Goal: Task Accomplishment & Management: Manage account settings

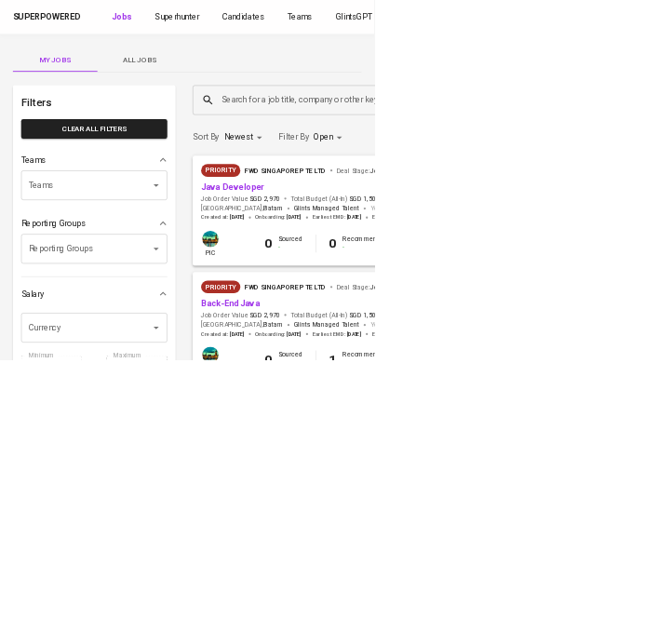
click at [279, 106] on span "All Jobs" at bounding box center [245, 104] width 126 height 23
click at [657, 311] on div "Priority Aviationlearn Pte. Ltd Deal Stage : Job Signed" at bounding box center [612, 303] width 519 height 30
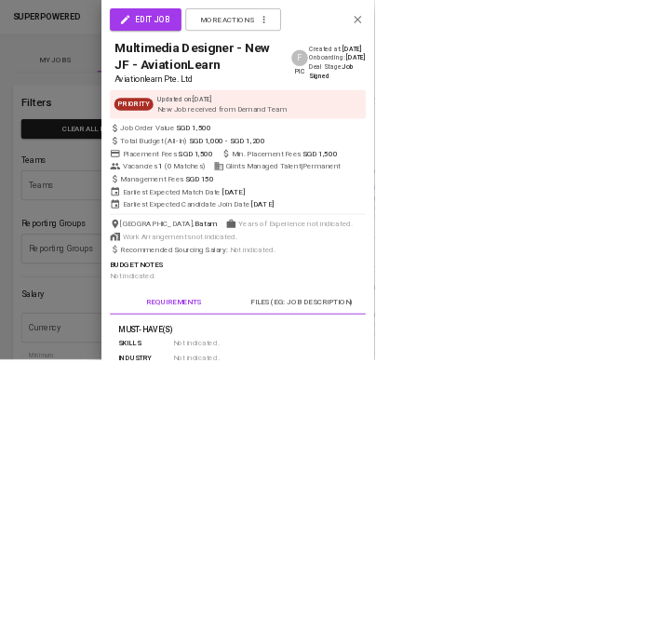
click at [643, 166] on div "Priority Updated on : [DATE] New Job received from Demand Team" at bounding box center [417, 183] width 449 height 50
click at [93, 508] on div at bounding box center [329, 316] width 658 height 632
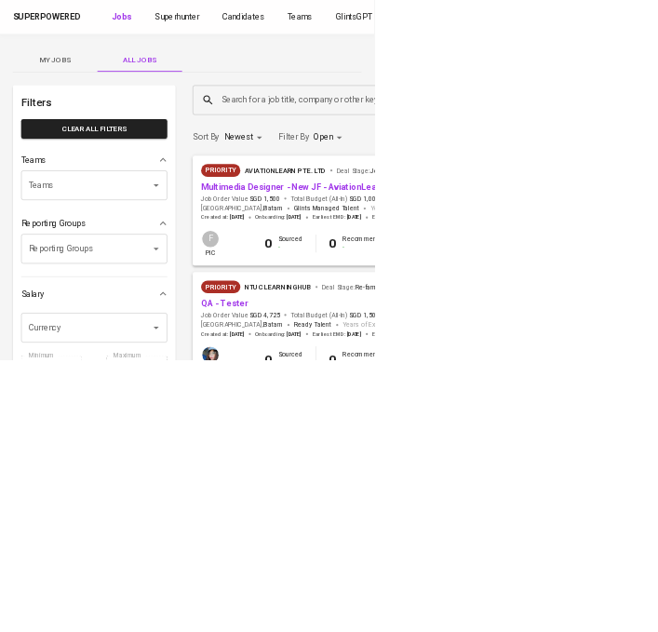
click at [70, 533] on div "Salary" at bounding box center [165, 516] width 257 height 37
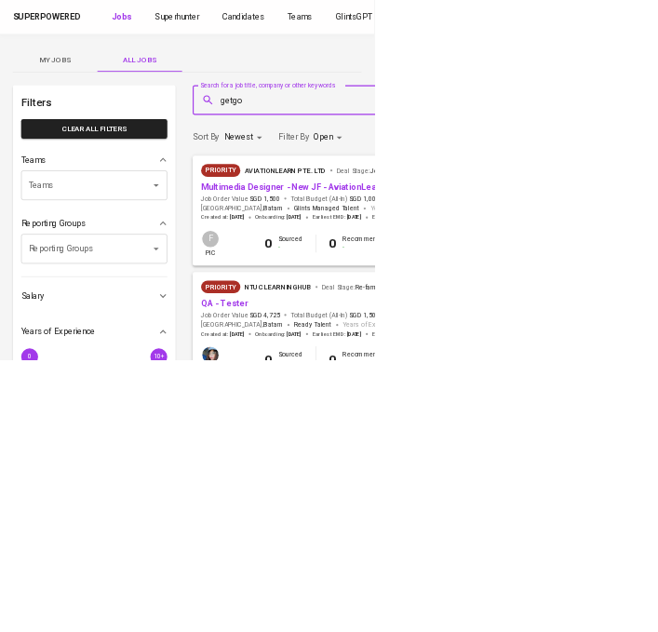
type input "getgo"
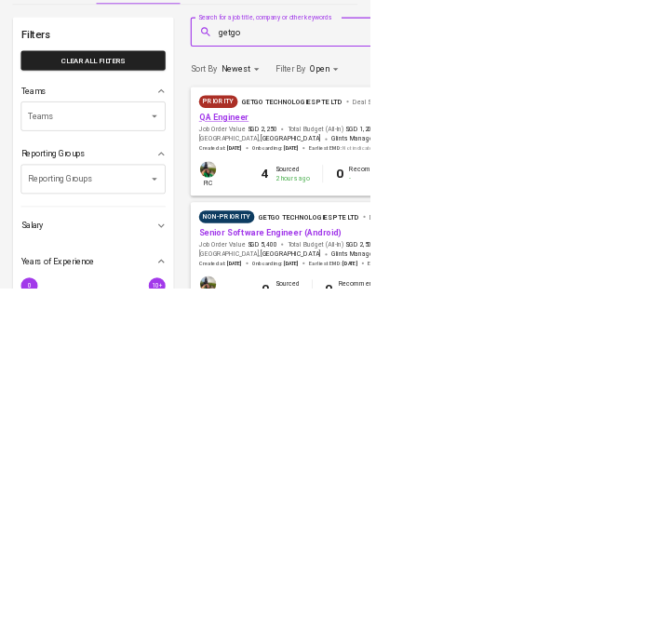
click at [401, 334] on link "QA Engineer" at bounding box center [397, 328] width 88 height 18
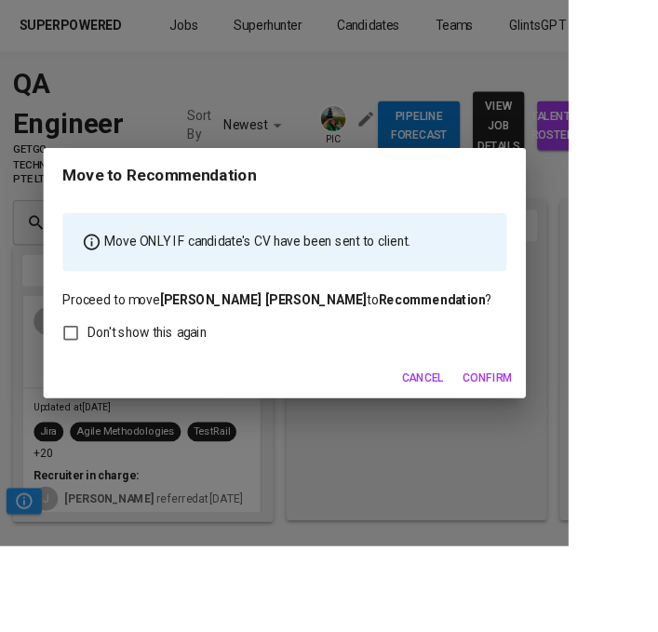
click at [593, 448] on span "Confirm" at bounding box center [565, 436] width 58 height 23
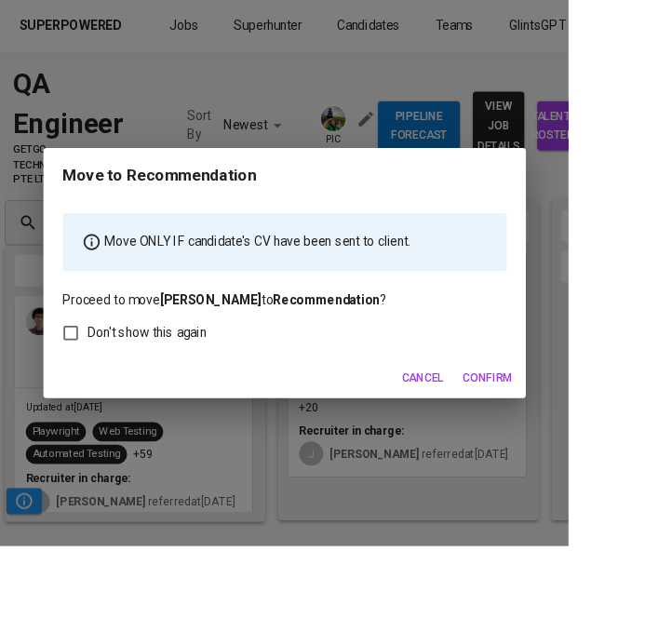
scroll to position [0, 8]
click at [593, 448] on span "Confirm" at bounding box center [565, 436] width 58 height 23
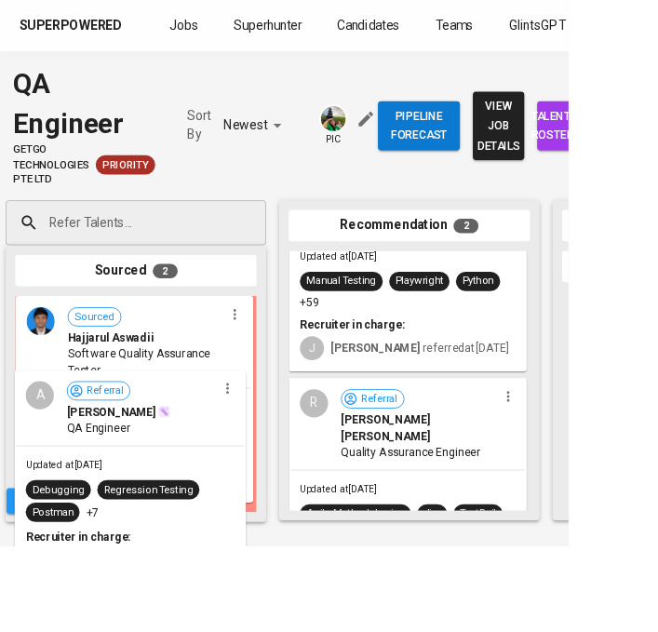
scroll to position [0, 0]
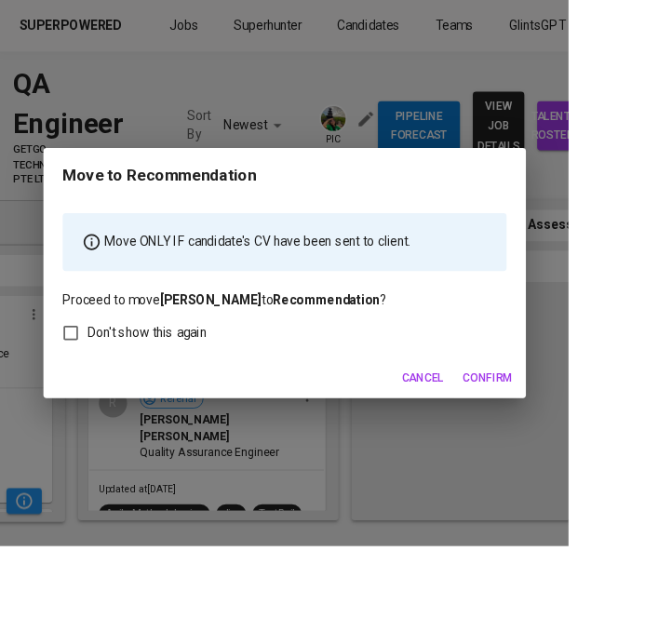
click at [593, 448] on span "Confirm" at bounding box center [565, 436] width 58 height 23
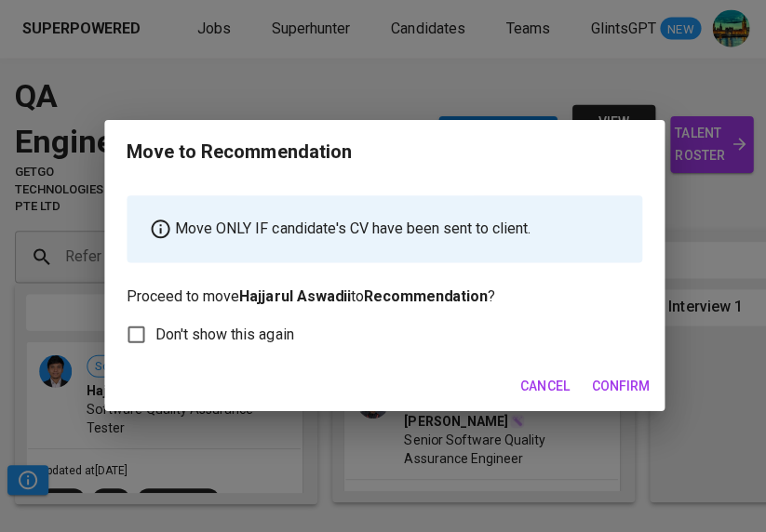
click at [631, 398] on span "Confirm" at bounding box center [619, 386] width 58 height 23
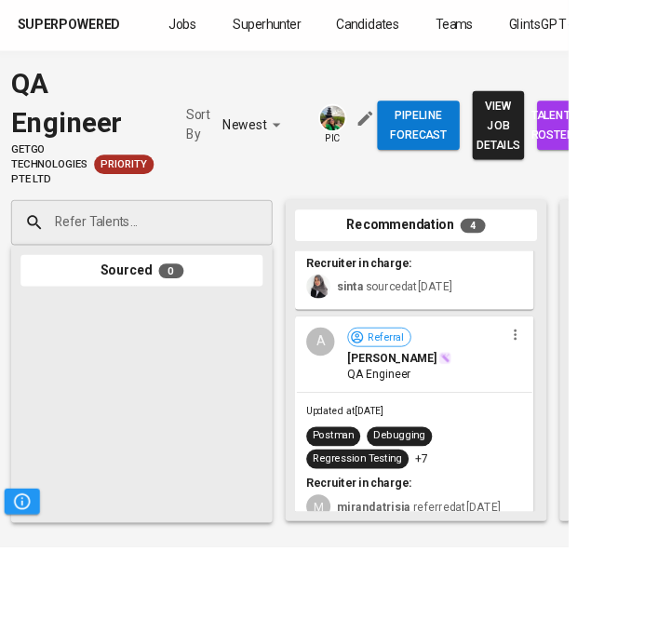
click at [644, 152] on span "talent roster" at bounding box center [651, 146] width 30 height 46
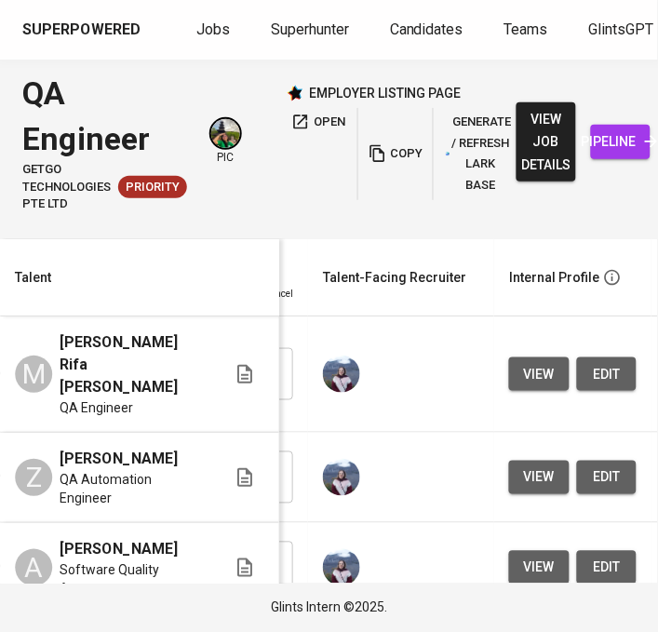
scroll to position [0, 661]
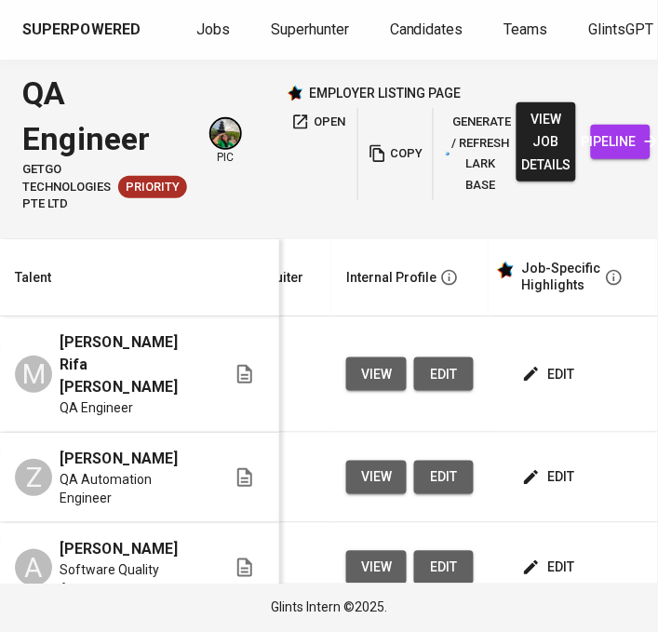
click at [559, 367] on span "edit" at bounding box center [550, 374] width 49 height 23
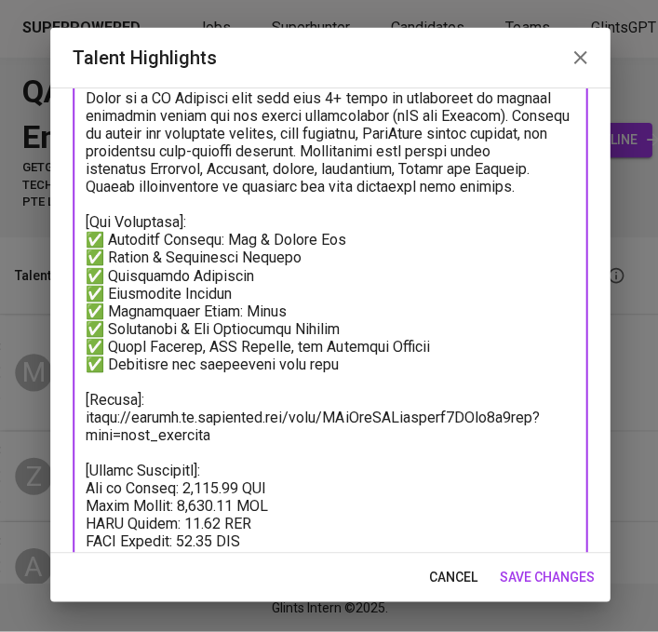
click at [576, 57] on icon "button" at bounding box center [578, 59] width 13 height 13
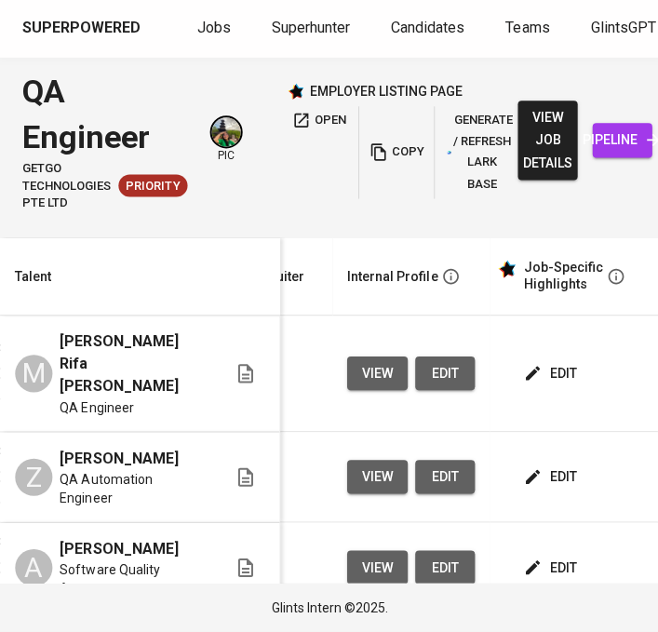
click at [557, 466] on span "edit" at bounding box center [550, 477] width 49 height 23
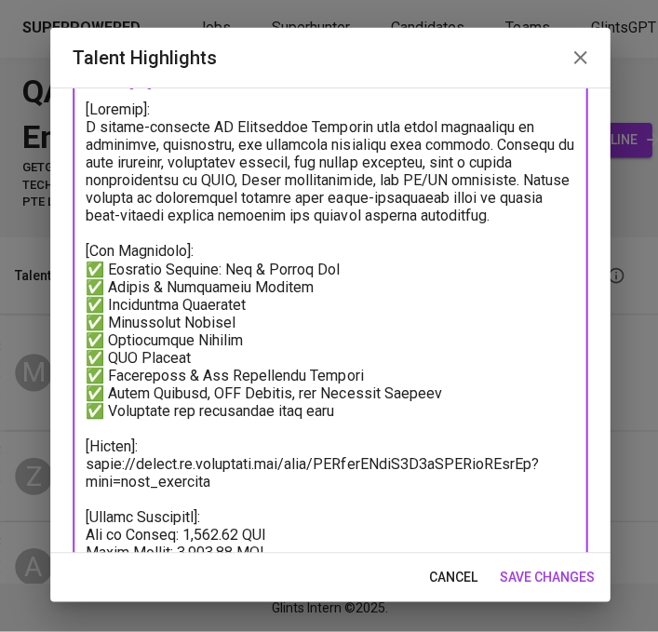
click at [447, 583] on span "cancel" at bounding box center [452, 577] width 48 height 23
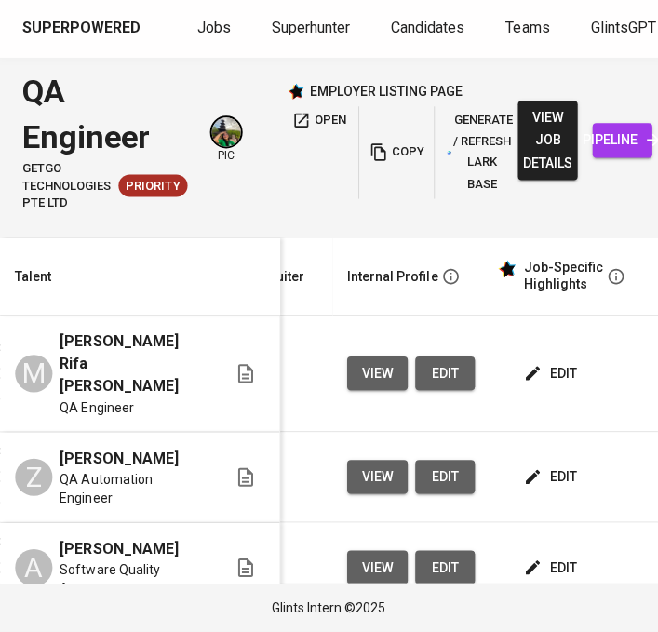
click at [560, 556] on span "edit" at bounding box center [550, 567] width 49 height 23
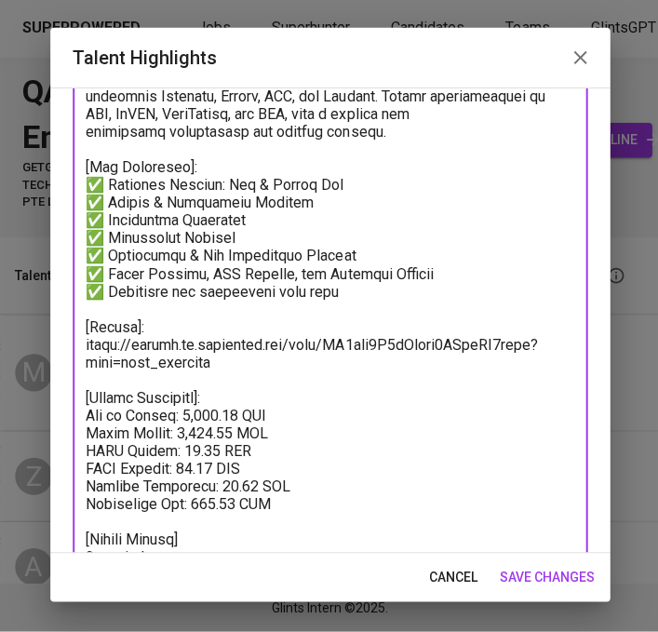
scroll to position [255, 0]
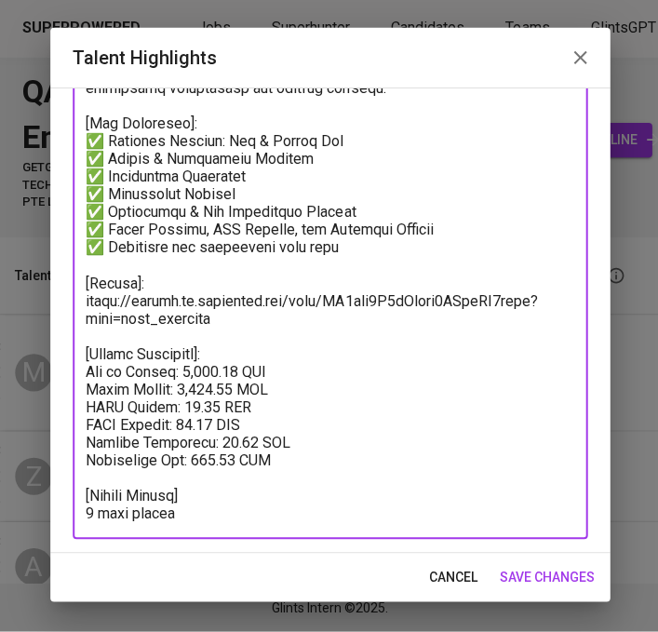
click at [580, 53] on icon "button" at bounding box center [578, 59] width 22 height 22
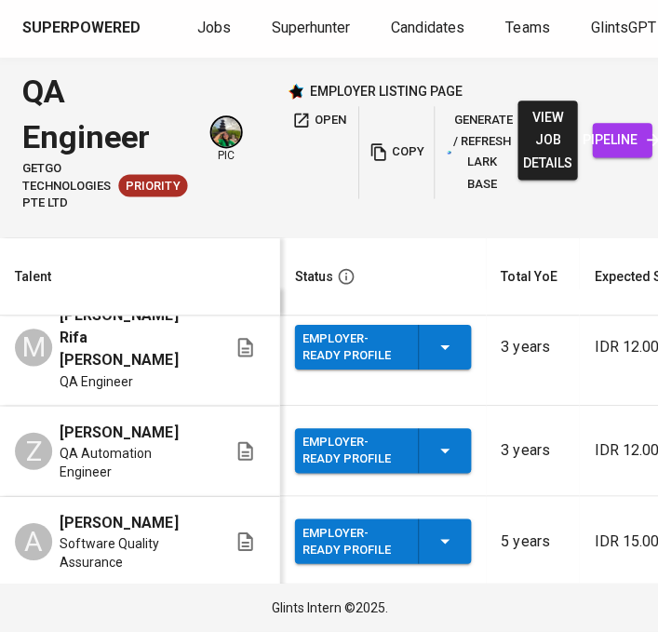
scroll to position [0, 0]
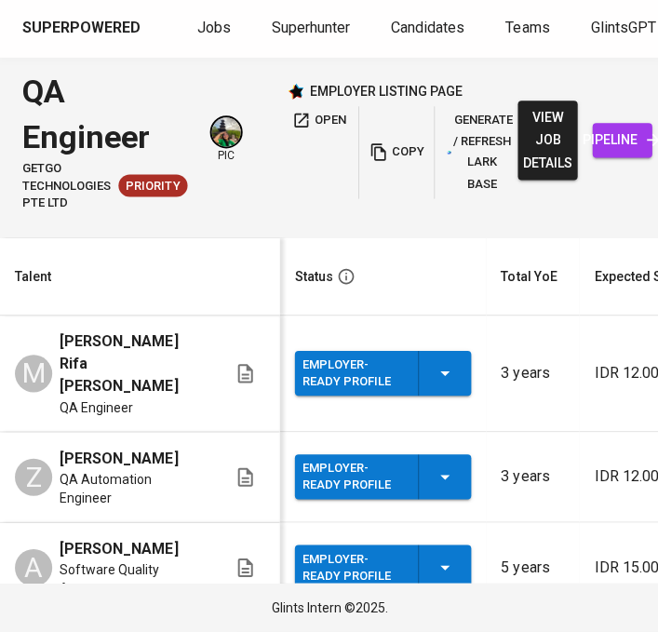
click at [451, 367] on icon "button" at bounding box center [444, 374] width 22 height 22
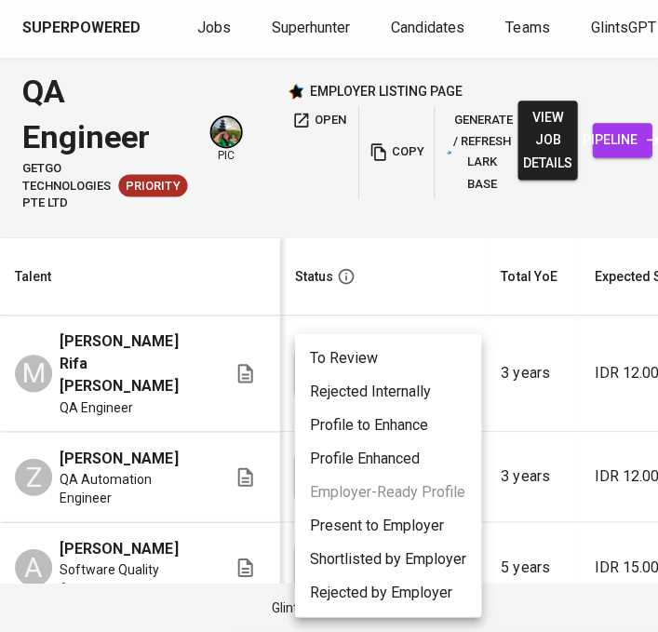
click at [426, 534] on li "Present to Employer" at bounding box center [387, 526] width 186 height 33
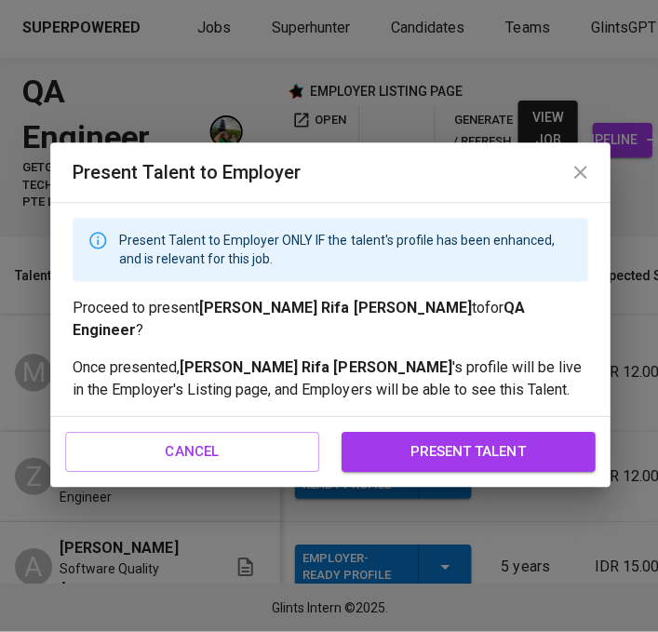
click at [504, 443] on span "present talent" at bounding box center [467, 452] width 212 height 24
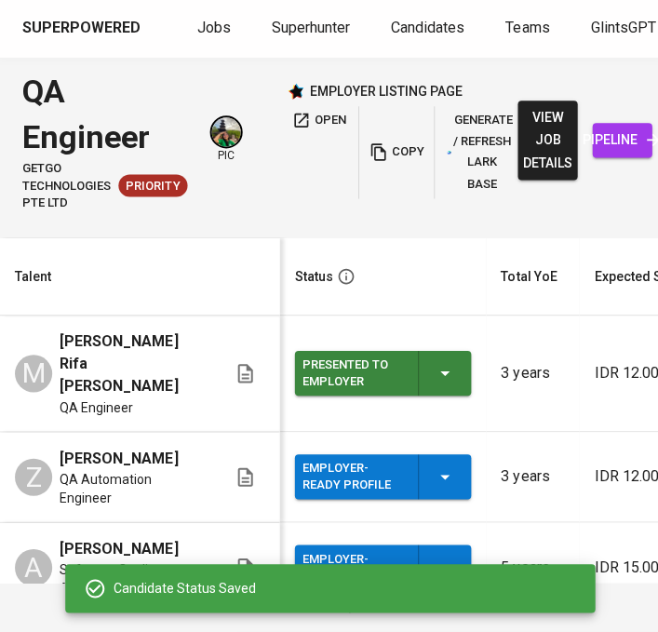
click at [453, 466] on icon "button" at bounding box center [444, 477] width 22 height 22
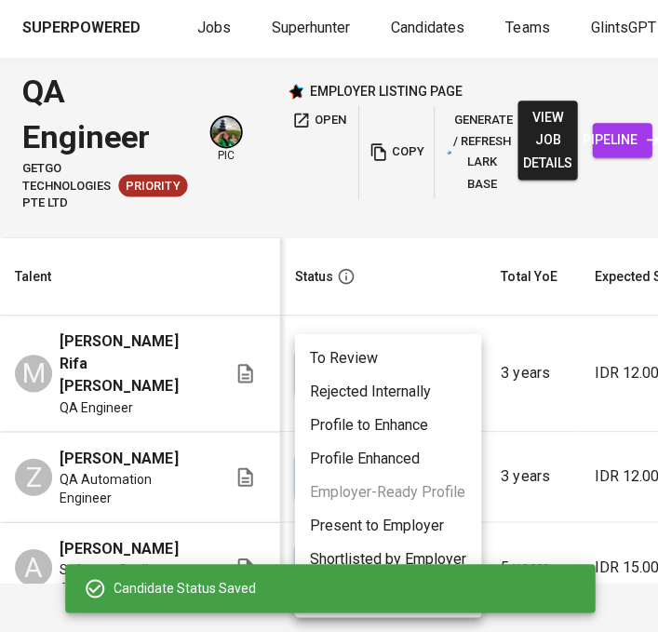
click at [435, 528] on li "Present to Employer" at bounding box center [387, 526] width 186 height 33
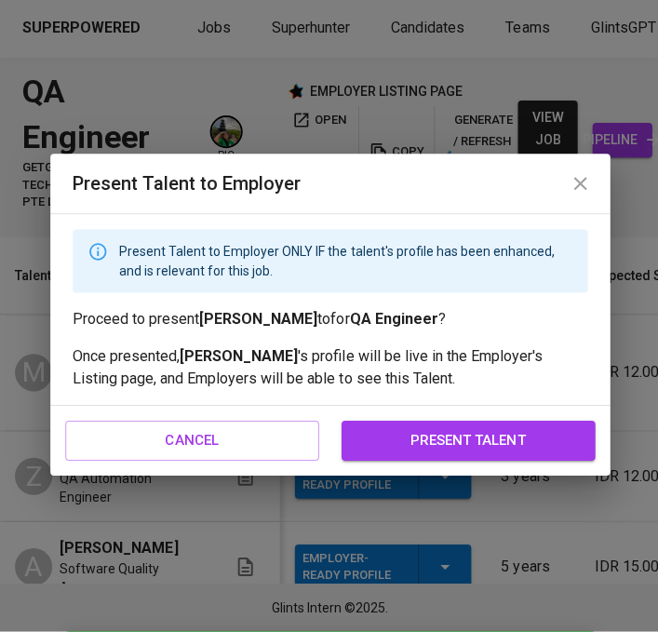
click at [513, 438] on span "present talent" at bounding box center [467, 441] width 212 height 24
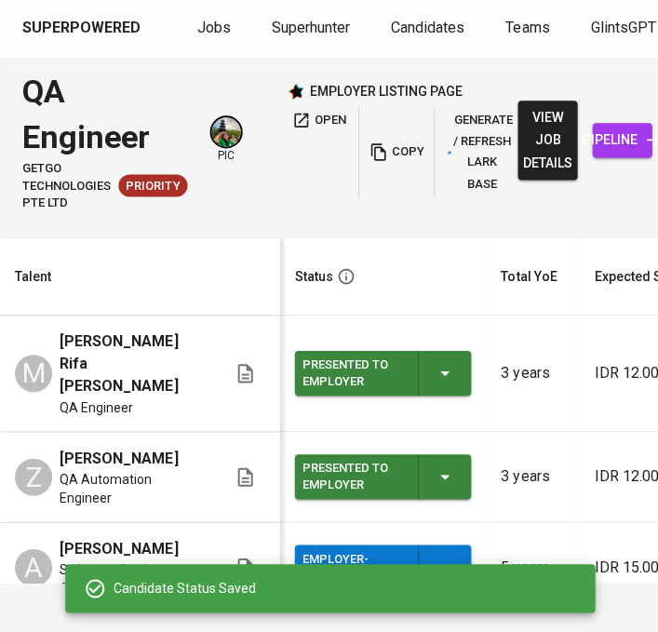
click at [446, 556] on icon "button" at bounding box center [444, 567] width 22 height 22
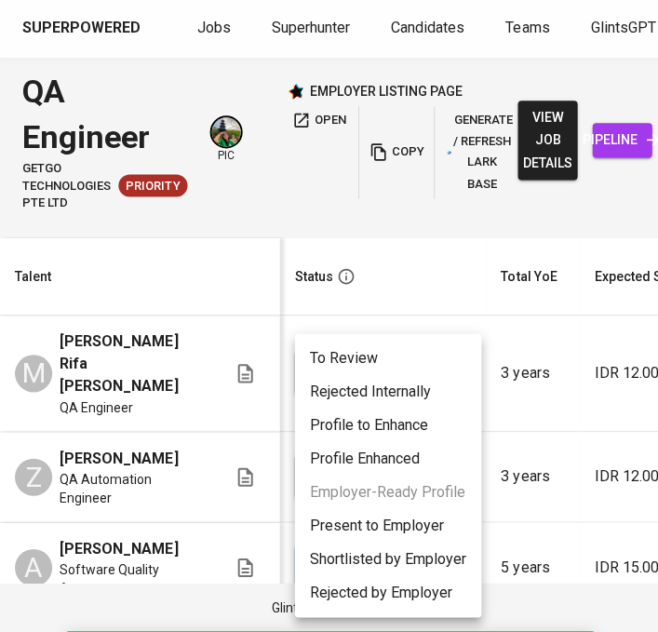
click at [424, 533] on li "Present to Employer" at bounding box center [387, 526] width 186 height 33
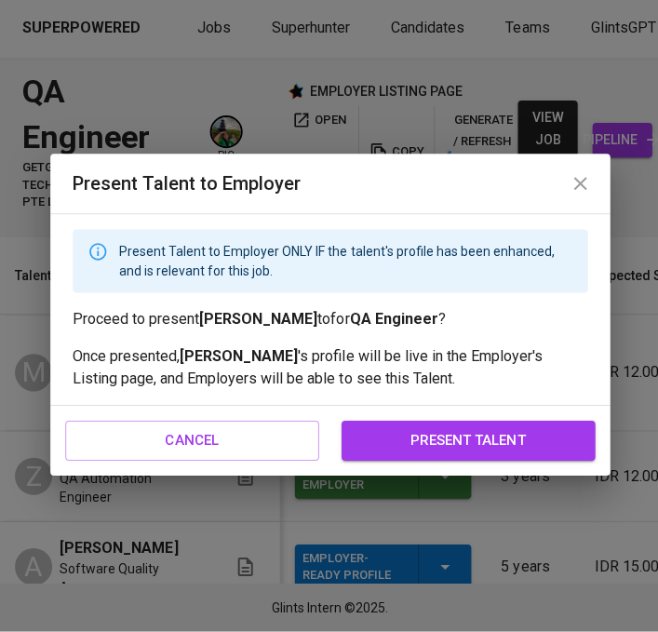
click at [505, 439] on span "present talent" at bounding box center [467, 441] width 212 height 24
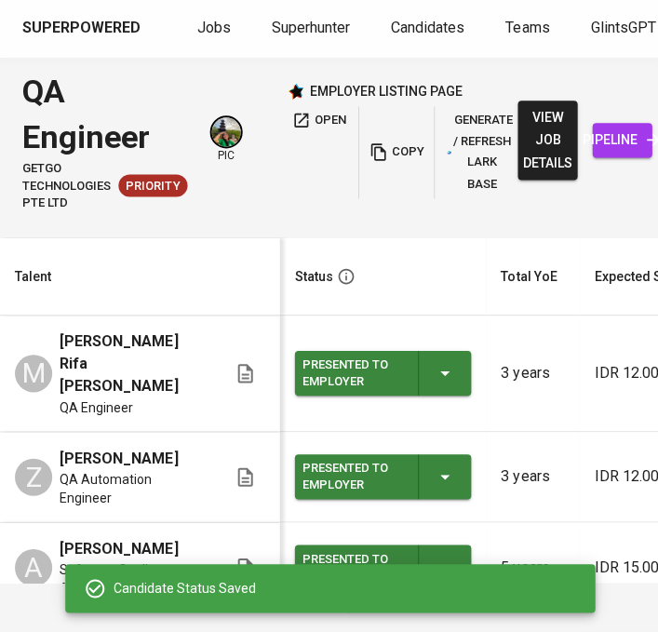
click at [309, 111] on button "open" at bounding box center [317, 122] width 63 height 29
